Goal: Obtain resource: Obtain resource

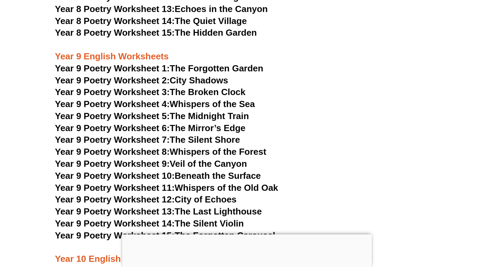
scroll to position [4735, 0]
click at [241, 64] on link "Year 9 Poetry Worksheet 1: The Forgotten Garden" at bounding box center [159, 69] width 208 height 10
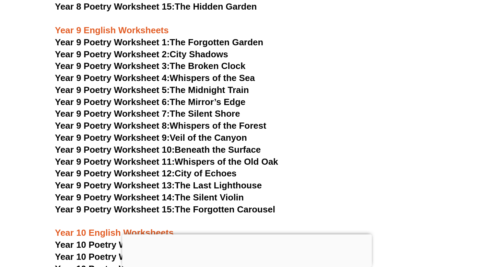
scroll to position [4761, 0]
click at [262, 205] on link "Year 9 Poetry Worksheet 15: The Forgotten Carousel" at bounding box center [165, 210] width 220 height 10
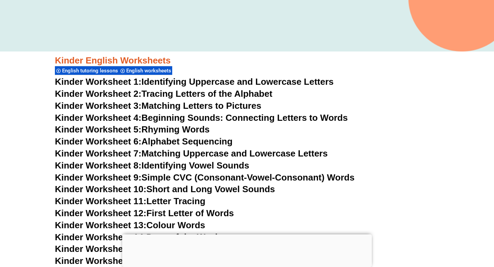
scroll to position [0, 0]
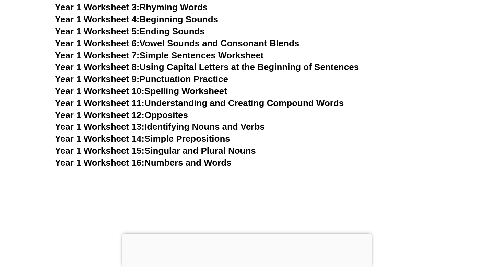
scroll to position [1337, 0]
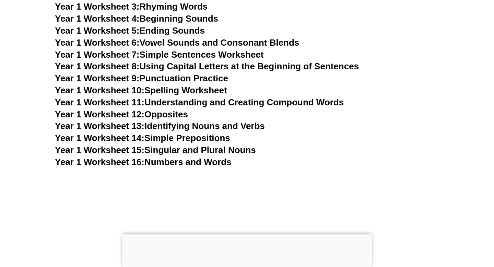
click at [214, 88] on link "Year 1 Worksheet 10: Spelling Worksheet" at bounding box center [141, 90] width 172 height 10
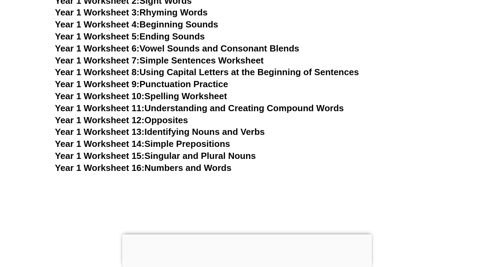
scroll to position [1337, 0]
